Goal: Transaction & Acquisition: Purchase product/service

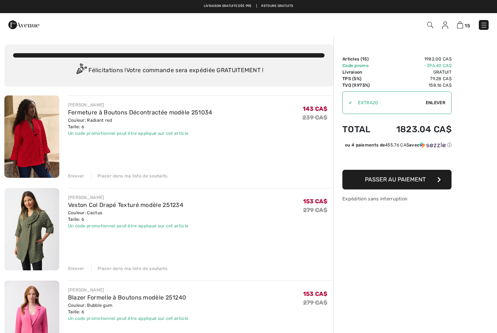
click at [81, 177] on div "Enlever" at bounding box center [76, 176] width 16 height 7
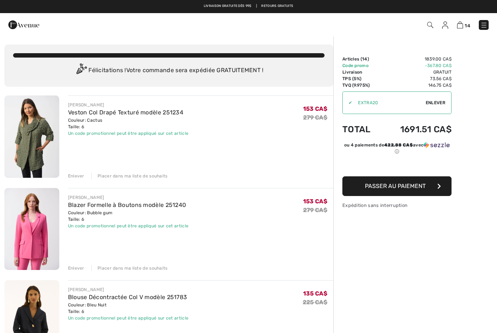
click at [82, 173] on div "Enlever" at bounding box center [76, 176] width 16 height 7
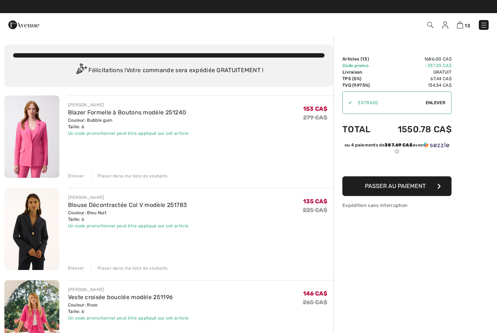
click at [79, 178] on div "Enlever" at bounding box center [76, 176] width 16 height 7
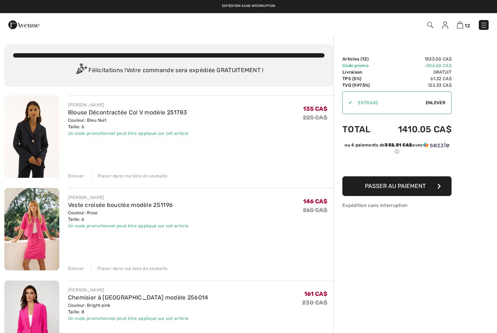
click at [84, 267] on div "Enlever Placer dans ma liste de souhaits" at bounding box center [200, 268] width 265 height 8
click at [79, 176] on div "Enlever" at bounding box center [76, 176] width 16 height 7
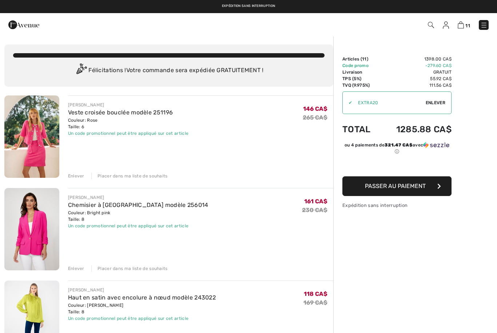
click at [84, 266] on div "Enlever Placer dans ma liste de souhaits" at bounding box center [200, 268] width 265 height 8
click at [83, 268] on div "Enlever" at bounding box center [76, 268] width 16 height 7
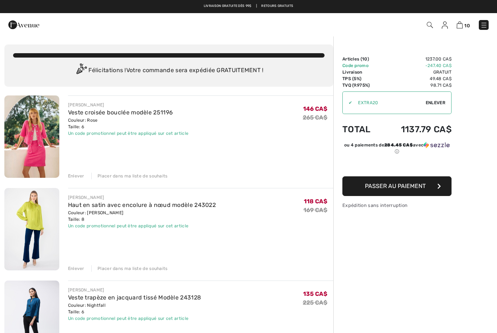
click at [84, 175] on div "Enlever Placer dans ma liste de souhaits" at bounding box center [200, 175] width 265 height 8
click at [79, 176] on div "Enlever" at bounding box center [76, 176] width 16 height 7
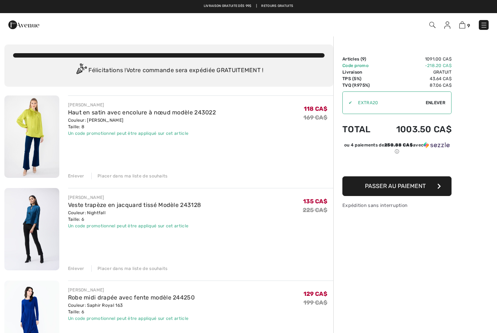
click at [80, 176] on div "Enlever" at bounding box center [76, 176] width 16 height 7
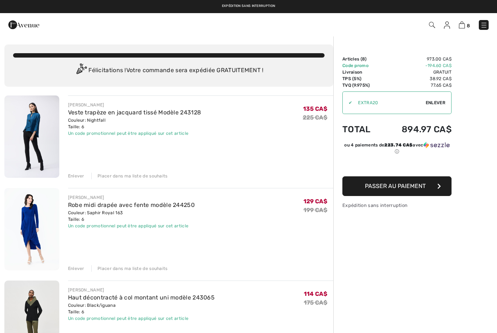
click at [79, 178] on div "Enlever" at bounding box center [76, 176] width 16 height 7
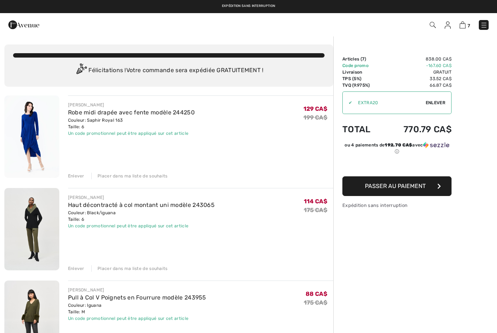
click at [79, 178] on div "Enlever" at bounding box center [76, 176] width 16 height 7
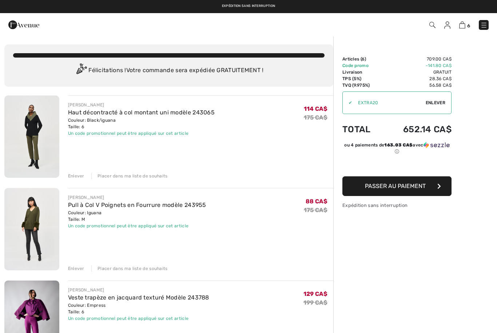
click at [82, 178] on div "Enlever" at bounding box center [76, 176] width 16 height 7
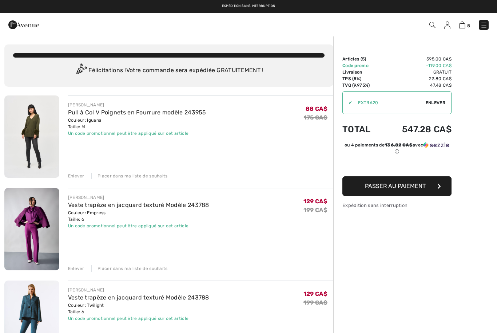
click at [84, 174] on div "Enlever Placer dans ma liste de souhaits" at bounding box center [200, 175] width 265 height 8
click at [88, 265] on div "Enlever Placer dans ma liste de souhaits" at bounding box center [200, 268] width 265 height 8
click at [84, 271] on div "Enlever Placer dans ma liste de souhaits" at bounding box center [200, 268] width 265 height 8
click at [81, 270] on div "Enlever" at bounding box center [76, 268] width 16 height 7
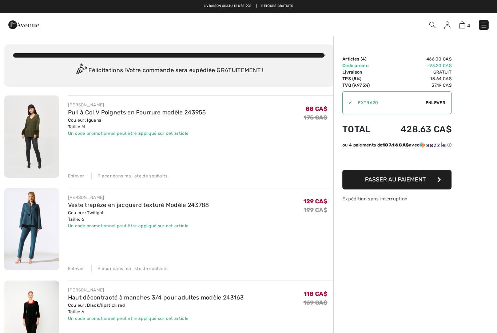
click at [83, 177] on div "Enlever" at bounding box center [76, 176] width 16 height 7
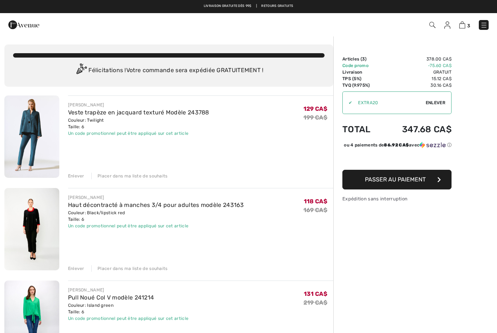
click at [81, 178] on div "Enlever" at bounding box center [76, 176] width 16 height 7
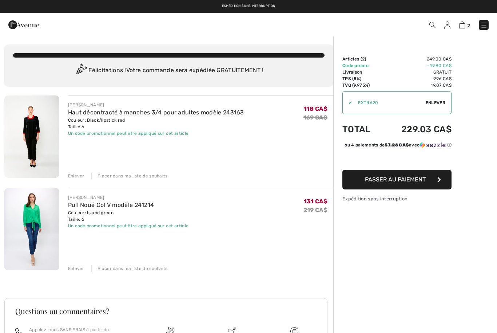
click at [81, 177] on div "Enlever" at bounding box center [76, 176] width 16 height 7
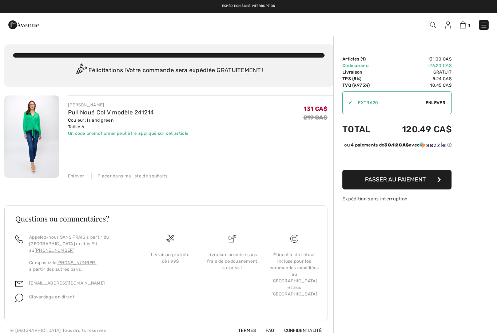
click at [79, 178] on div "Enlever" at bounding box center [76, 176] width 16 height 7
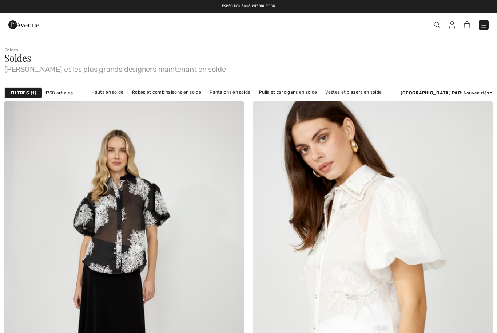
checkbox input "true"
